Goal: Obtain resource: Obtain resource

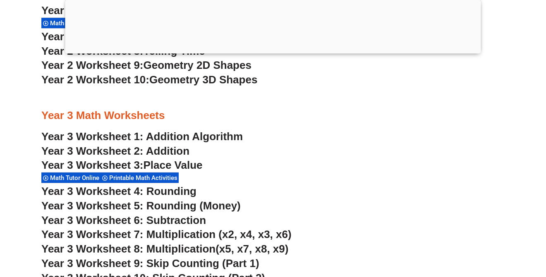
scroll to position [1130, 0]
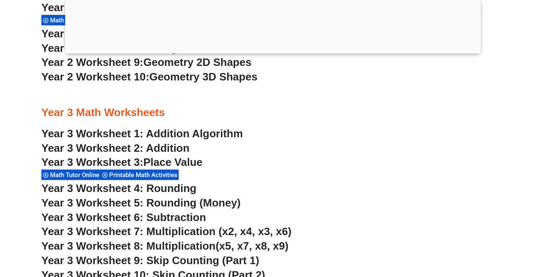
click at [170, 135] on link "Year 3 Worksheet 1: Addition Algorithm" at bounding box center [142, 133] width 202 height 12
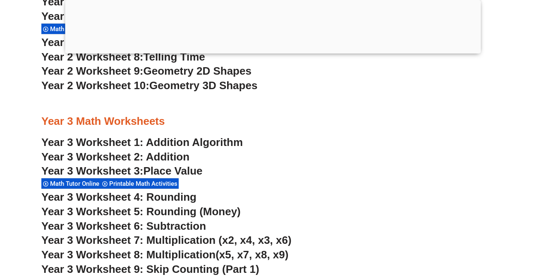
scroll to position [1132, 0]
click at [178, 157] on link "Year 3 Worksheet 2: Addition" at bounding box center [115, 157] width 148 height 12
click at [176, 195] on span "Year 3 Worksheet 4: Rounding" at bounding box center [118, 197] width 155 height 12
click at [154, 210] on span "Year 3 Worksheet 5: Rounding (Money)" at bounding box center [141, 211] width 200 height 12
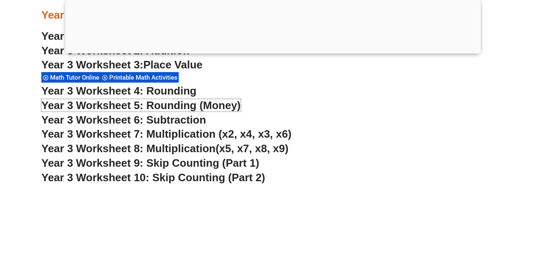
scroll to position [1240, 0]
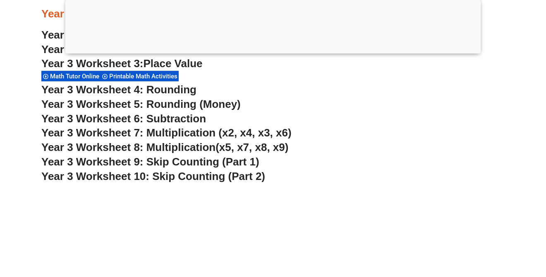
click at [164, 120] on span "Year 3 Worksheet 6: Subtraction" at bounding box center [123, 118] width 165 height 12
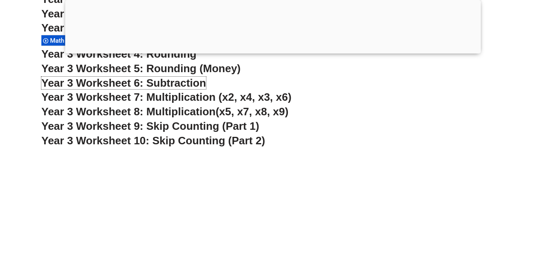
scroll to position [1278, 0]
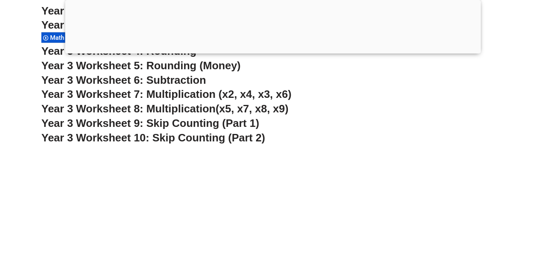
click at [183, 123] on span "Year 3 Worksheet 9: Skip Counting (Part 1)" at bounding box center [150, 123] width 218 height 12
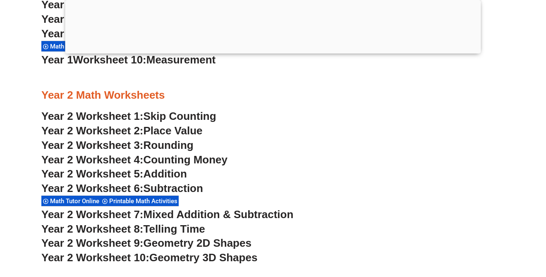
scroll to position [966, 0]
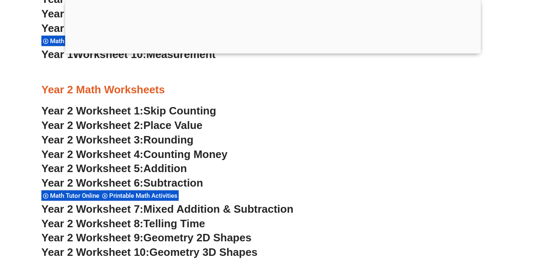
click at [155, 126] on span "Place Value" at bounding box center [173, 125] width 59 height 12
click at [186, 227] on span "Telling Time" at bounding box center [175, 223] width 62 height 12
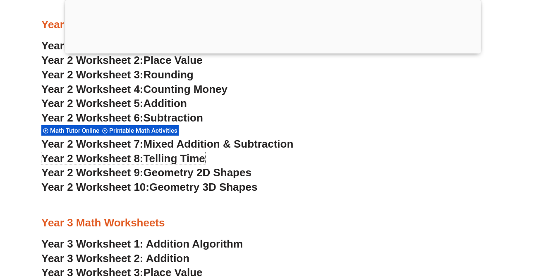
scroll to position [1031, 0]
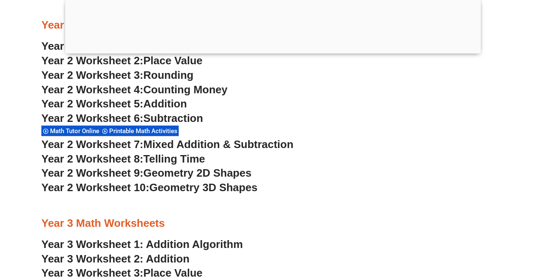
click at [213, 175] on span "Geometry 2D Shapes" at bounding box center [198, 172] width 108 height 12
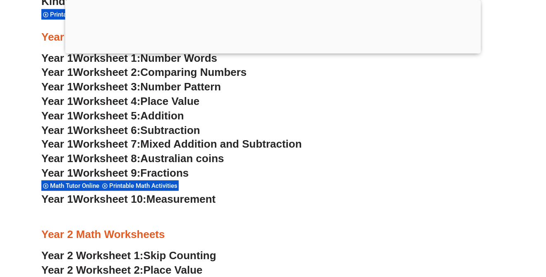
scroll to position [819, 0]
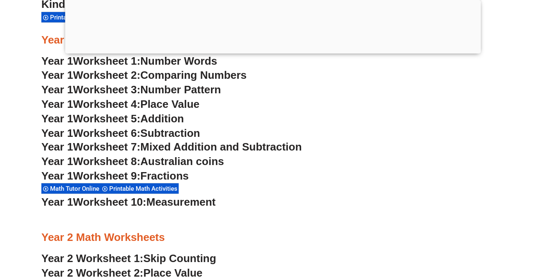
click at [212, 161] on span "Australian coins" at bounding box center [182, 161] width 84 height 12
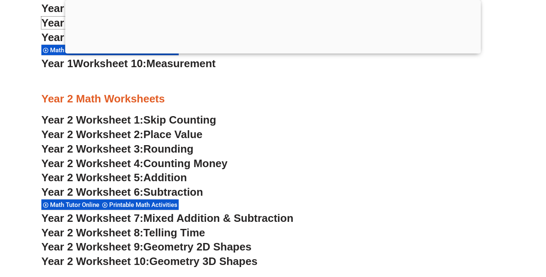
scroll to position [958, 0]
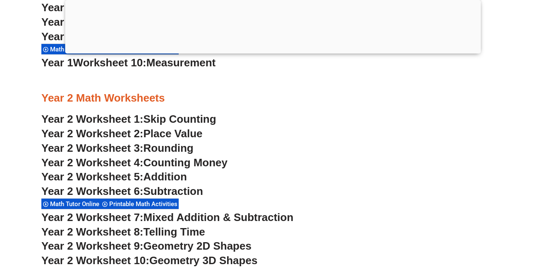
click at [190, 235] on span "Telling Time" at bounding box center [175, 231] width 62 height 12
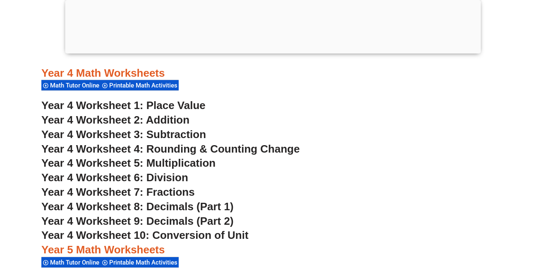
scroll to position [1520, 0]
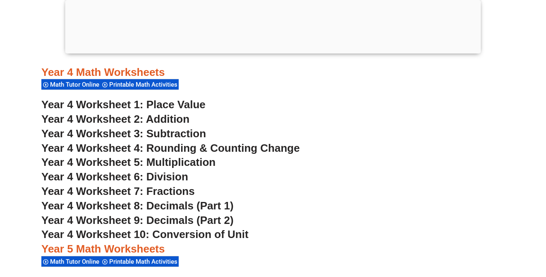
click at [177, 190] on span "Year 4 Worksheet 7: Fractions" at bounding box center [118, 191] width 154 height 12
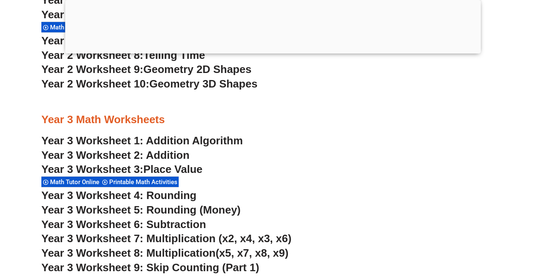
scroll to position [1130, 0]
